Goal: Task Accomplishment & Management: Use online tool/utility

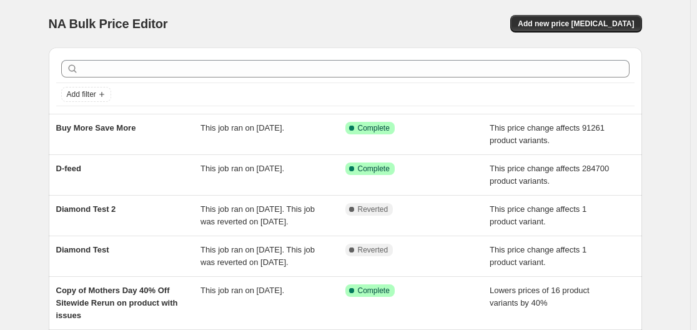
scroll to position [62, 0]
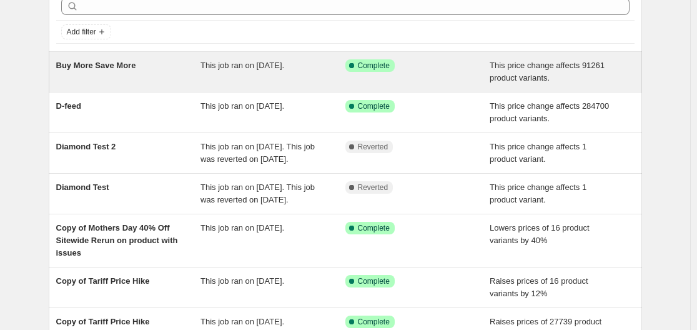
click at [94, 64] on span "Buy More Save More" at bounding box center [96, 65] width 80 height 9
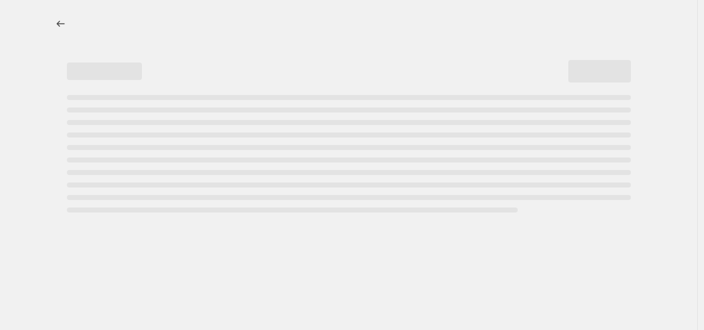
select select "ecap"
select select "no_change"
select select "tag"
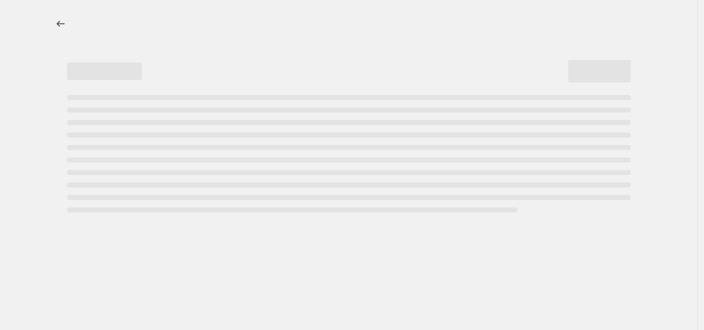
select select "tag"
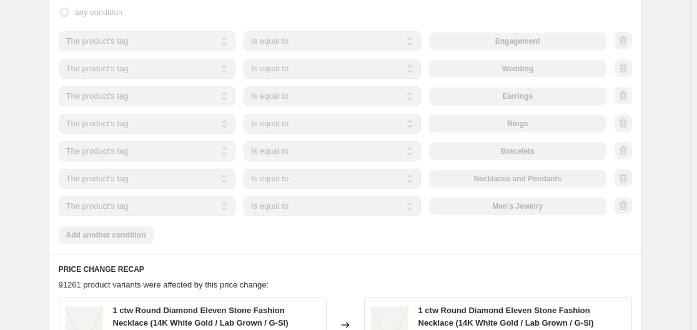
scroll to position [712, 0]
